Goal: Task Accomplishment & Management: Manage account settings

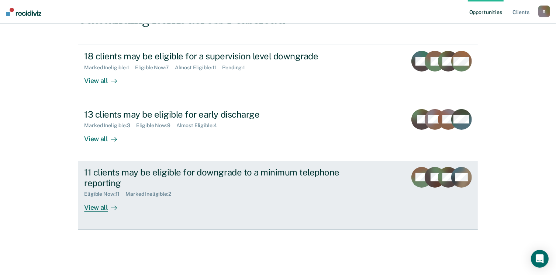
scroll to position [240, 0]
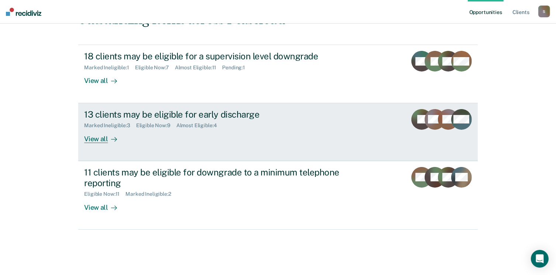
click at [93, 129] on div "View all" at bounding box center [104, 136] width 41 height 14
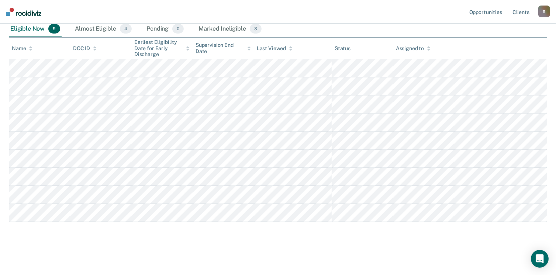
scroll to position [257, 0]
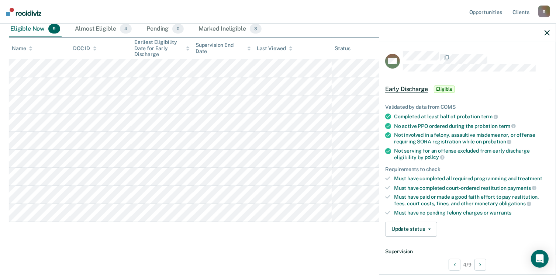
click at [434, 93] on span "Eligible" at bounding box center [444, 89] width 21 height 7
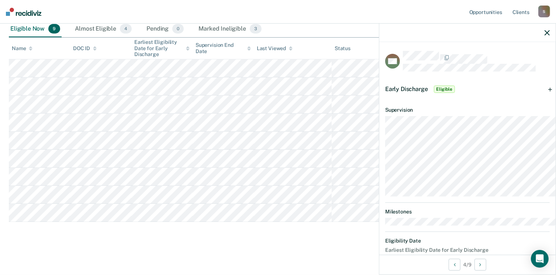
scroll to position [220, 0]
click at [434, 93] on span "Eligible" at bounding box center [444, 89] width 21 height 7
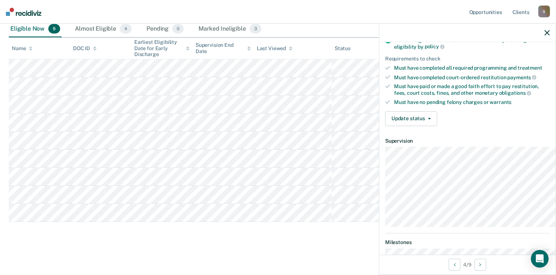
scroll to position [74, 0]
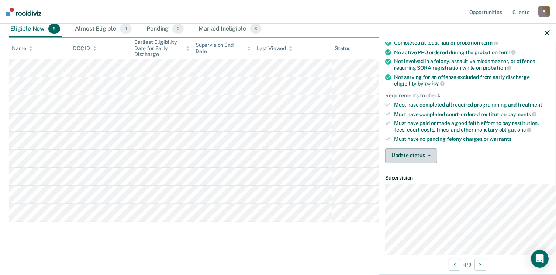
click at [397, 163] on button "Update status" at bounding box center [411, 155] width 52 height 15
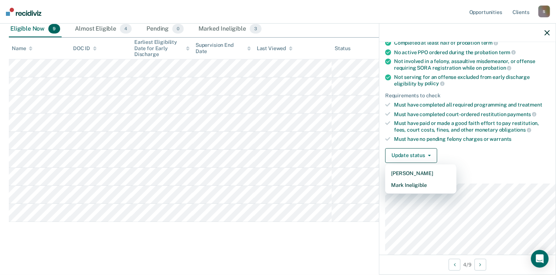
click at [477, 163] on div "Update status Mark Pending Mark Ineligible" at bounding box center [467, 155] width 164 height 15
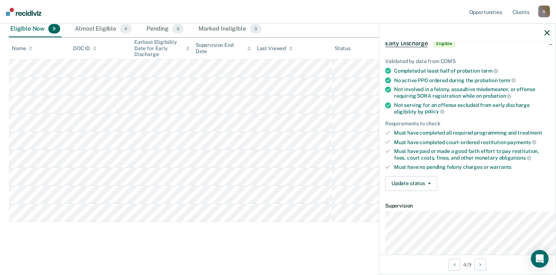
scroll to position [9, 0]
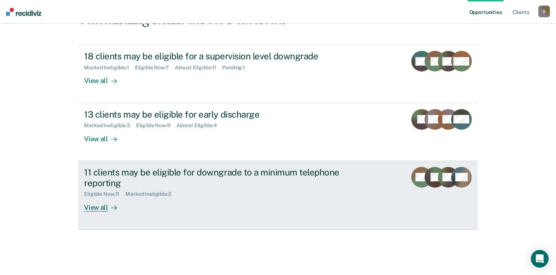
scroll to position [147, 0]
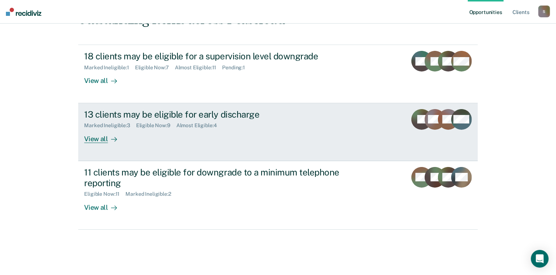
click at [109, 143] on div "View all" at bounding box center [104, 136] width 41 height 14
